Goal: Task Accomplishment & Management: Use online tool/utility

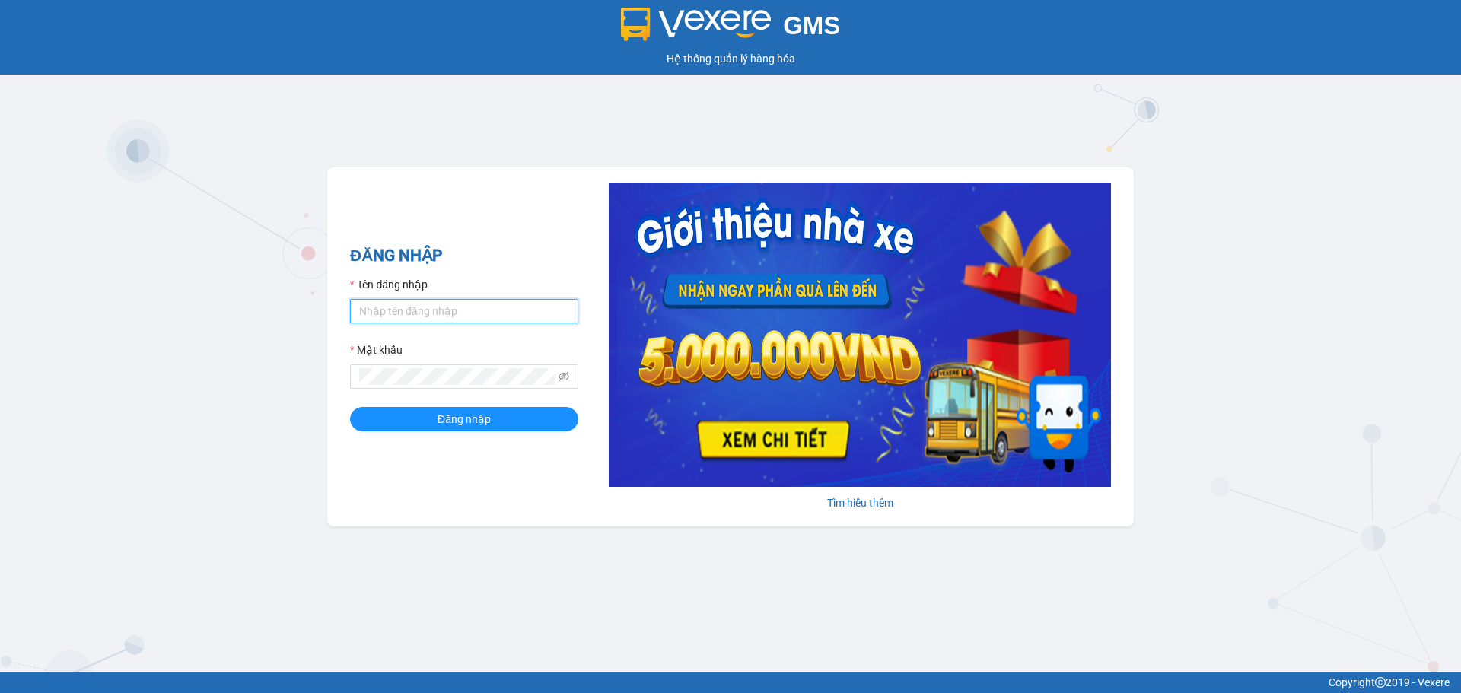
click at [478, 304] on input "Tên đăng nhập" at bounding box center [464, 311] width 228 height 24
type input "levinhtu.ducphatth"
click at [350, 407] on button "Đăng nhập" at bounding box center [464, 419] width 228 height 24
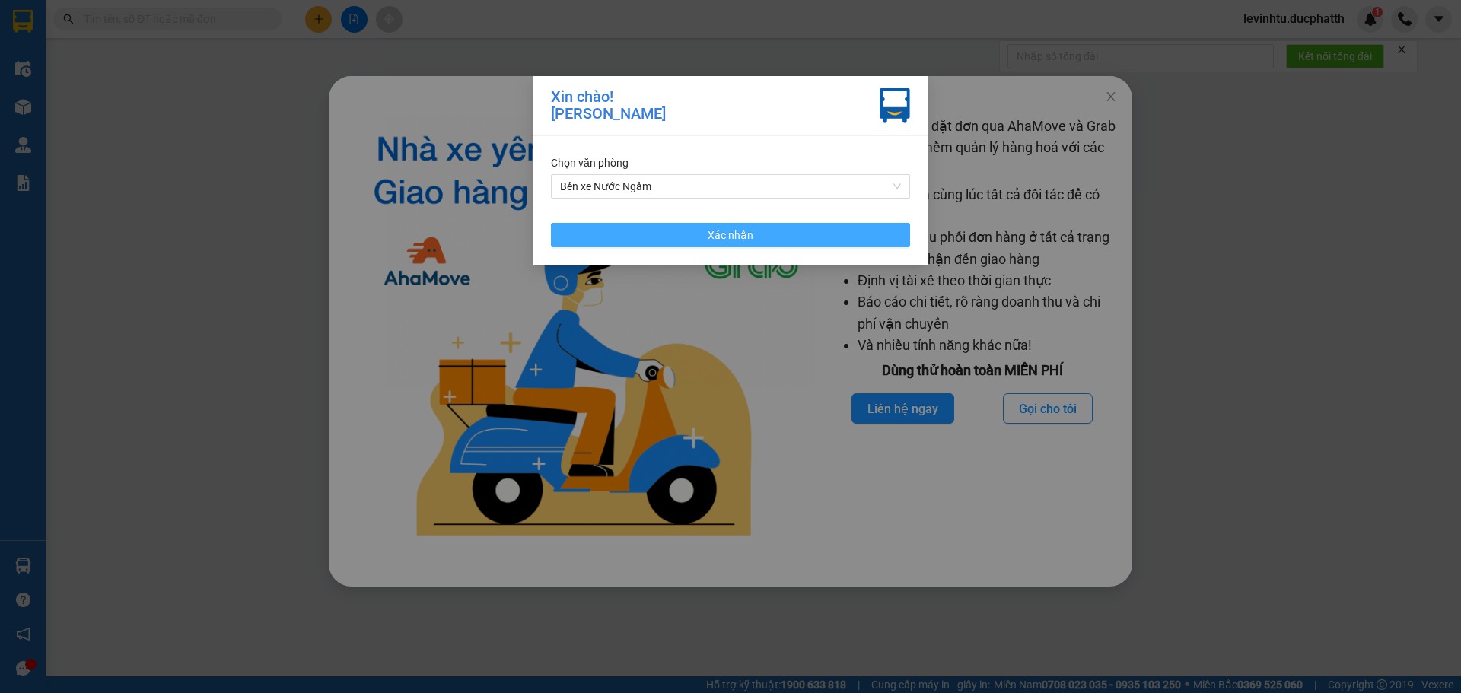
click at [752, 241] on span "Xác nhận" at bounding box center [731, 235] width 46 height 17
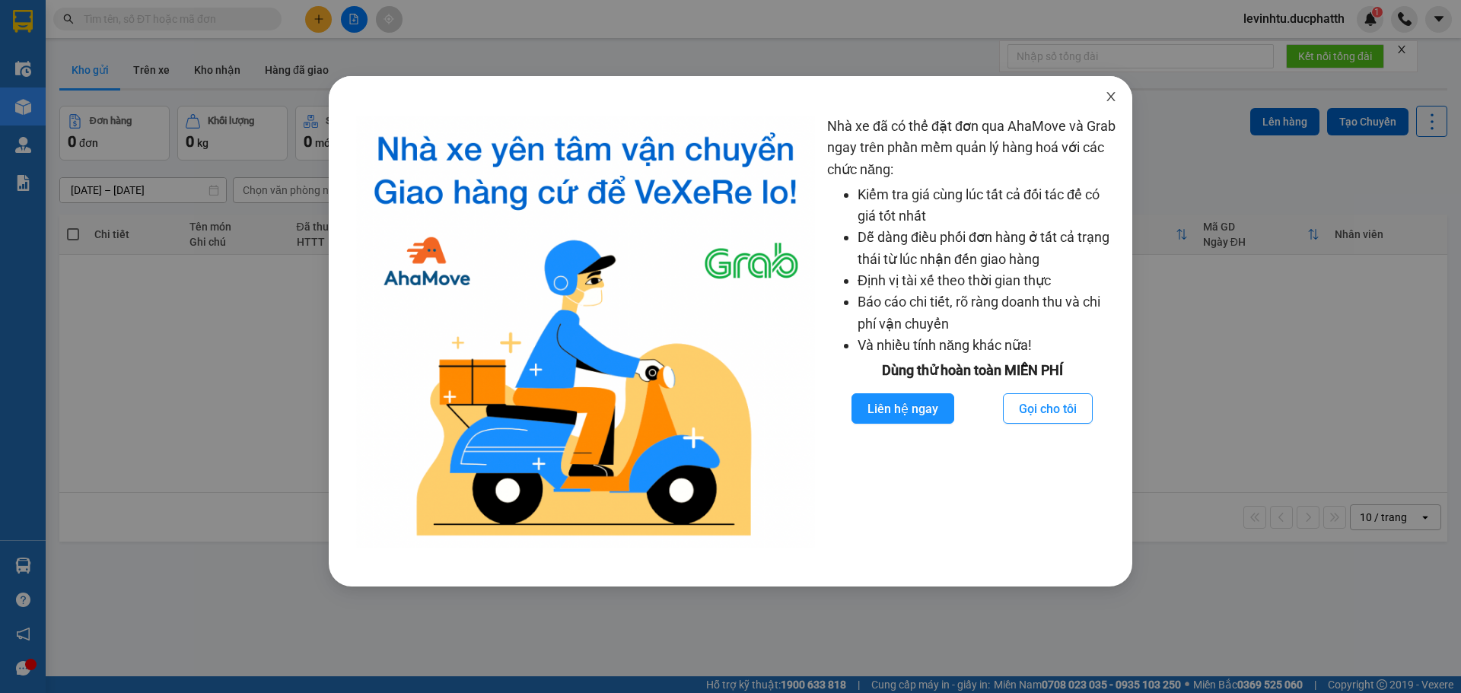
click at [1113, 95] on icon "close" at bounding box center [1110, 96] width 8 height 9
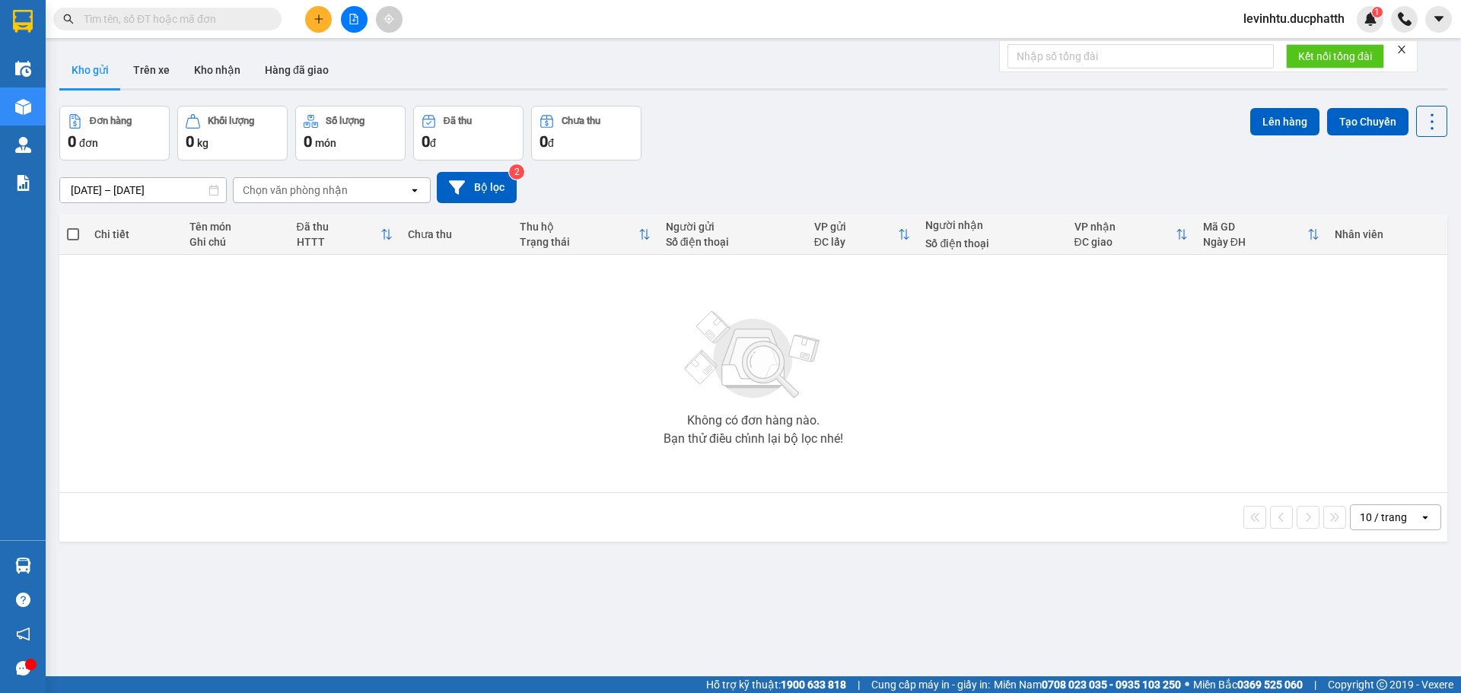
click at [218, 24] on input "text" at bounding box center [174, 19] width 180 height 17
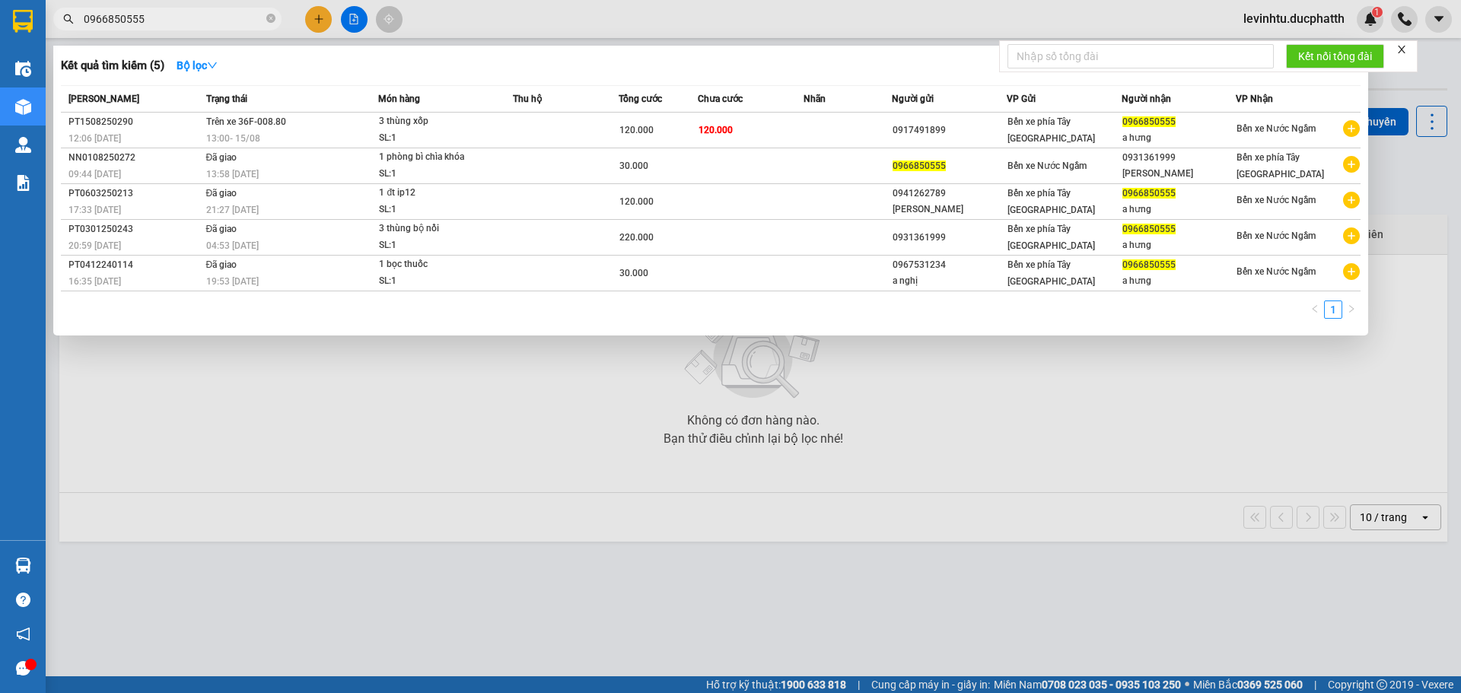
type input "0966850555"
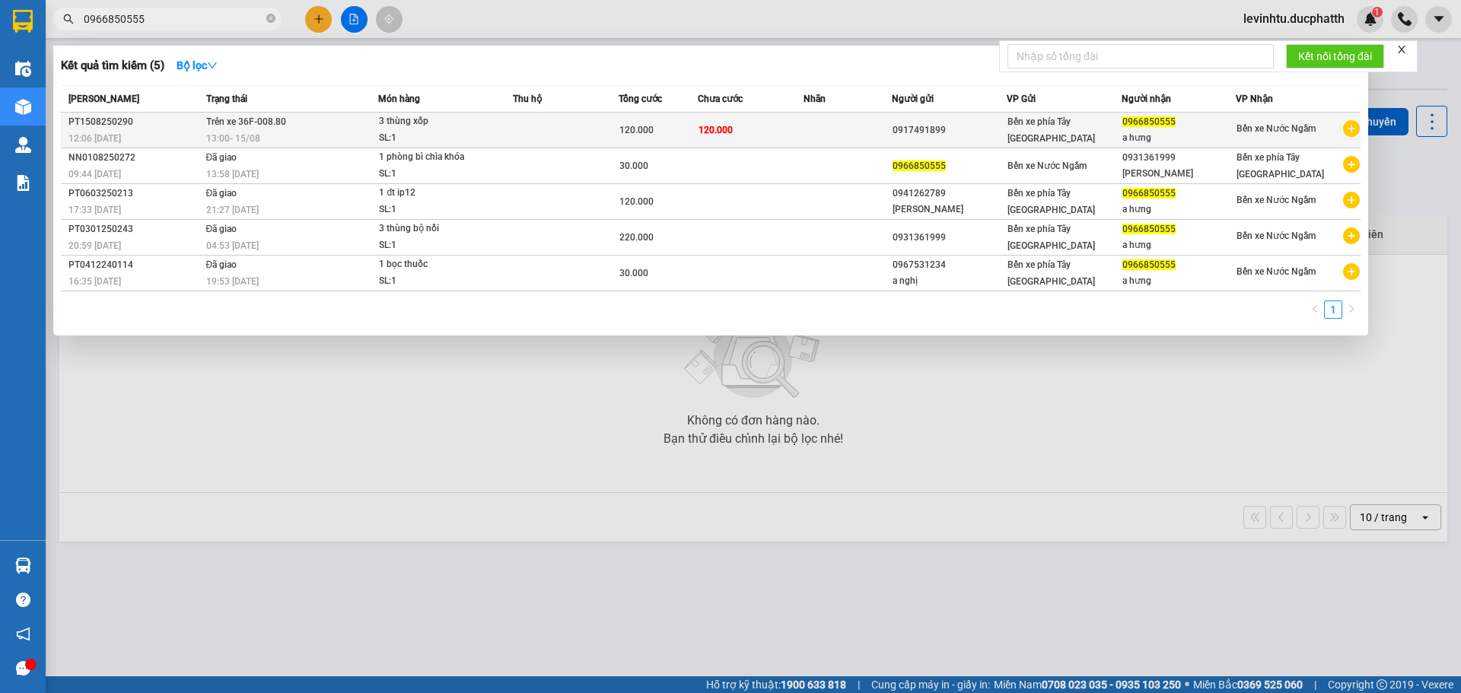
click at [555, 129] on td at bounding box center [566, 131] width 106 height 36
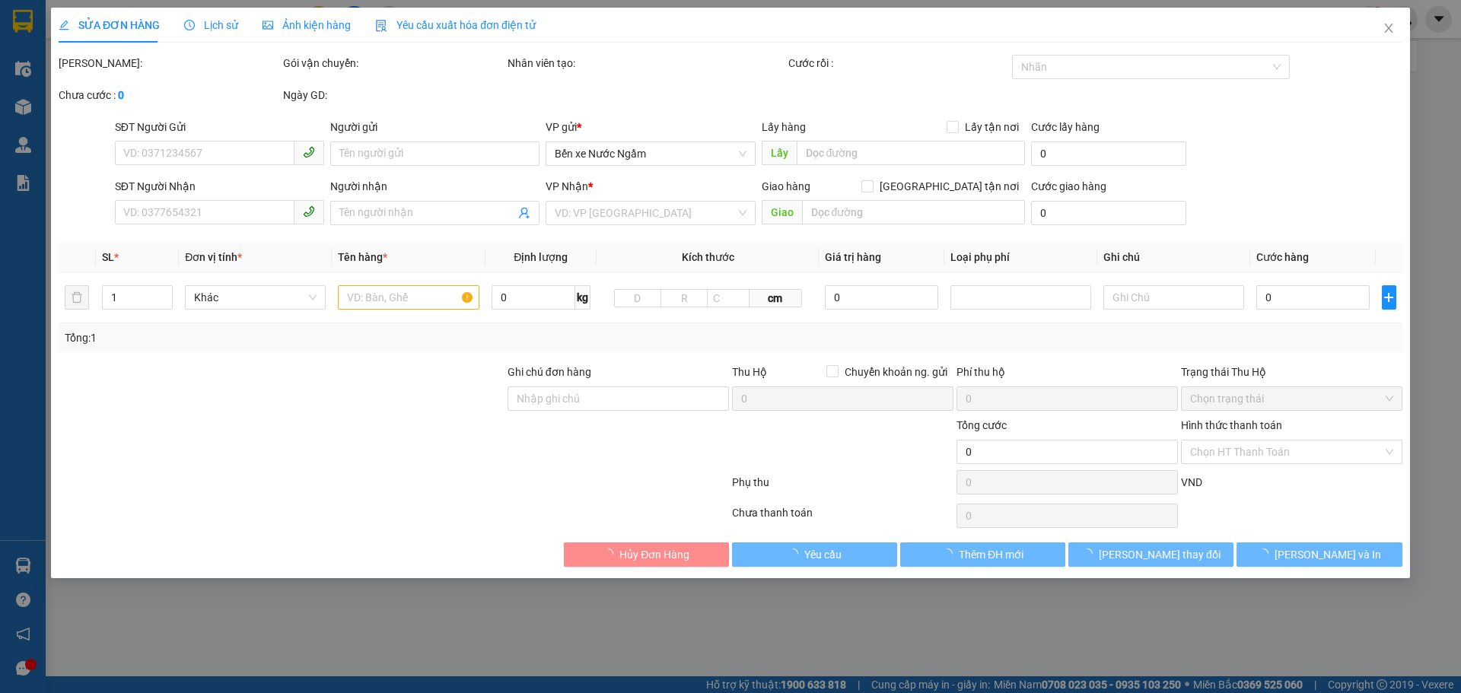
type input "0917491899"
type input "0966850555"
type input "a hưng"
type input "120.000"
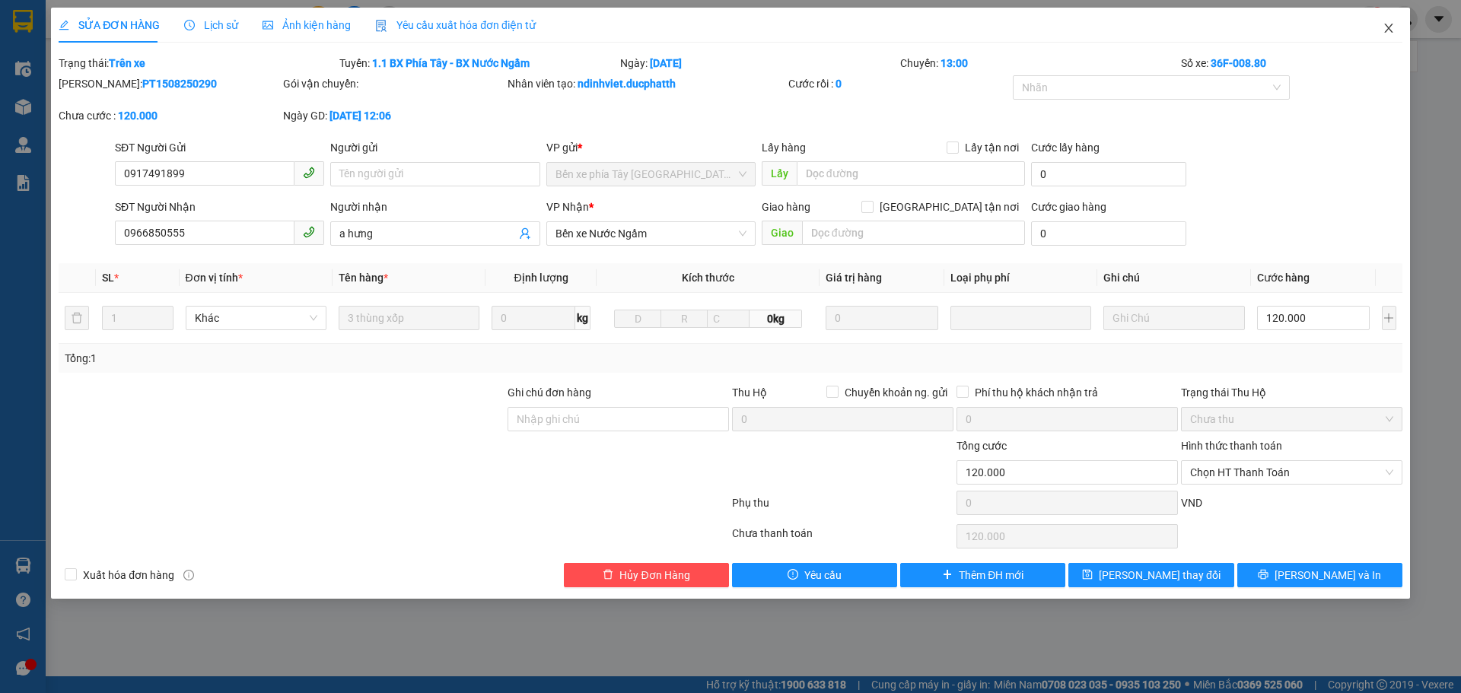
click at [1396, 26] on span "Close" at bounding box center [1388, 29] width 43 height 43
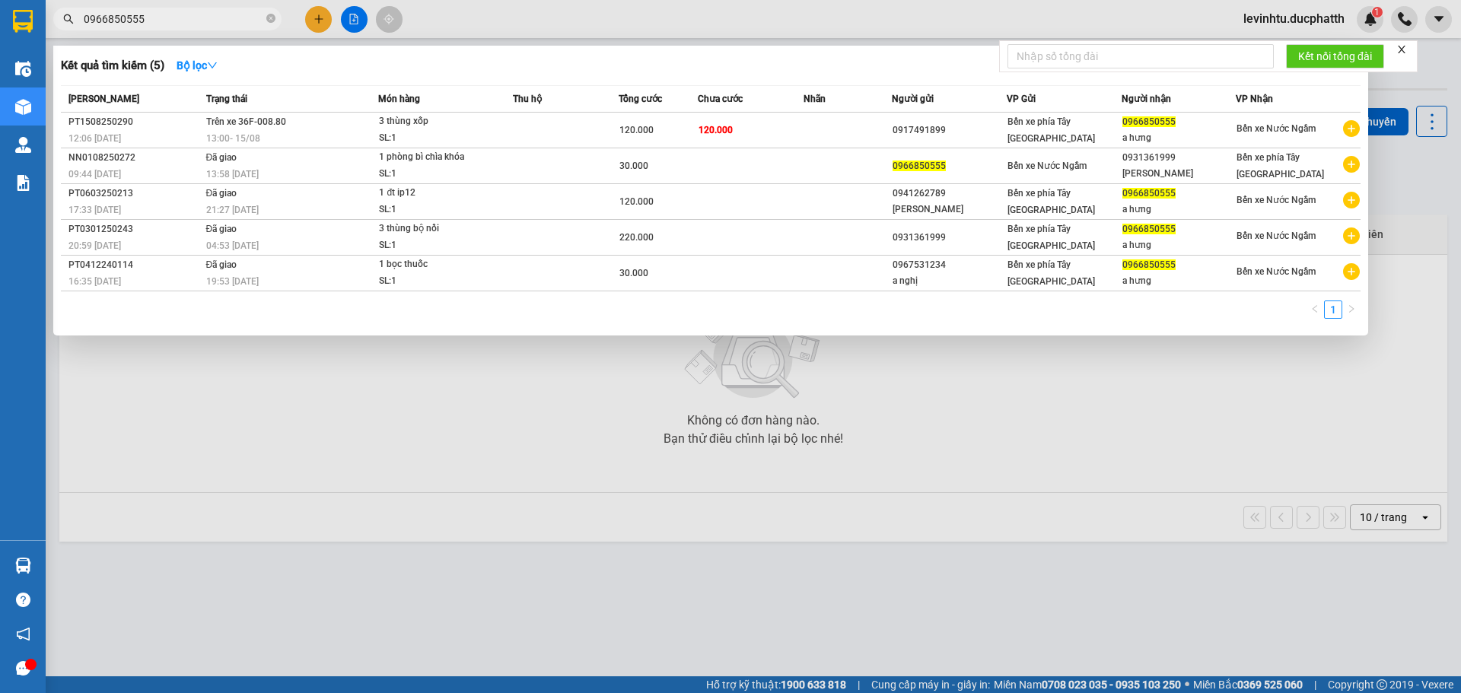
click at [157, 27] on span "0966850555" at bounding box center [167, 19] width 228 height 23
click at [161, 24] on input "0966850555" at bounding box center [174, 19] width 180 height 17
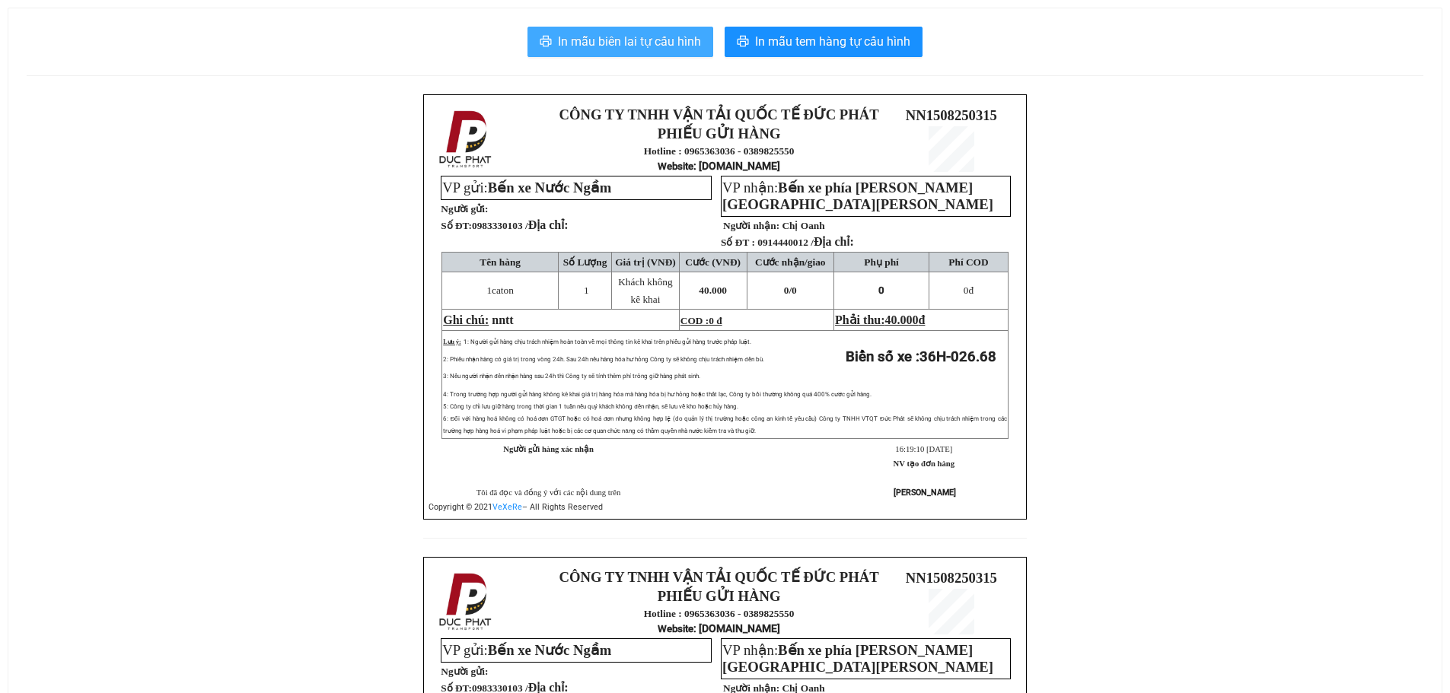
drag, startPoint x: 646, startPoint y: 46, endPoint x: 638, endPoint y: 32, distance: 16.1
click at [645, 46] on span "In mẫu biên lai tự cấu hình" at bounding box center [629, 41] width 143 height 19
click at [642, 46] on span "In mẫu biên lai tự cấu hình" at bounding box center [629, 41] width 143 height 19
